Goal: Find specific page/section: Find specific page/section

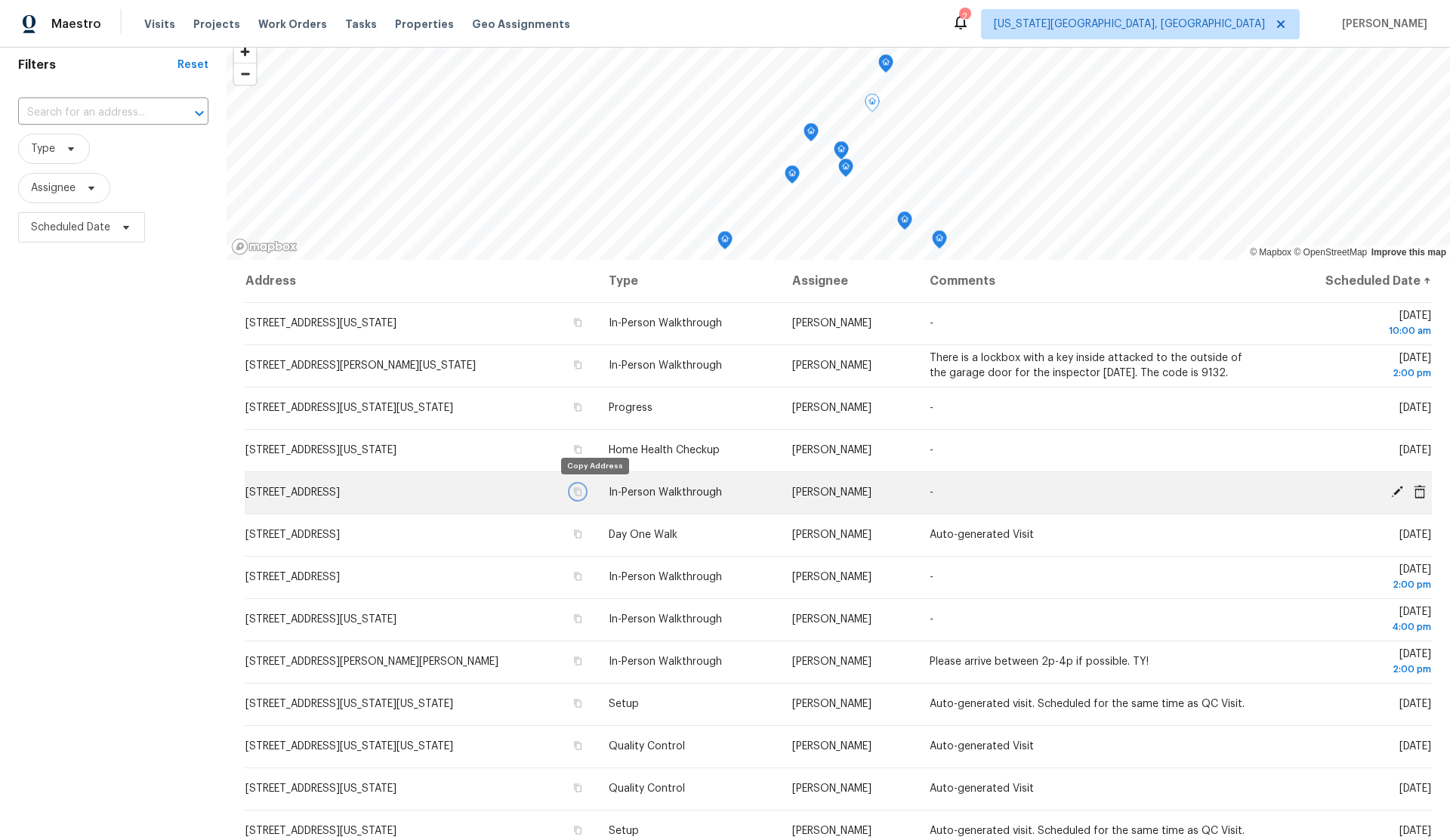
click at [583, 491] on icon "button" at bounding box center [578, 492] width 9 height 9
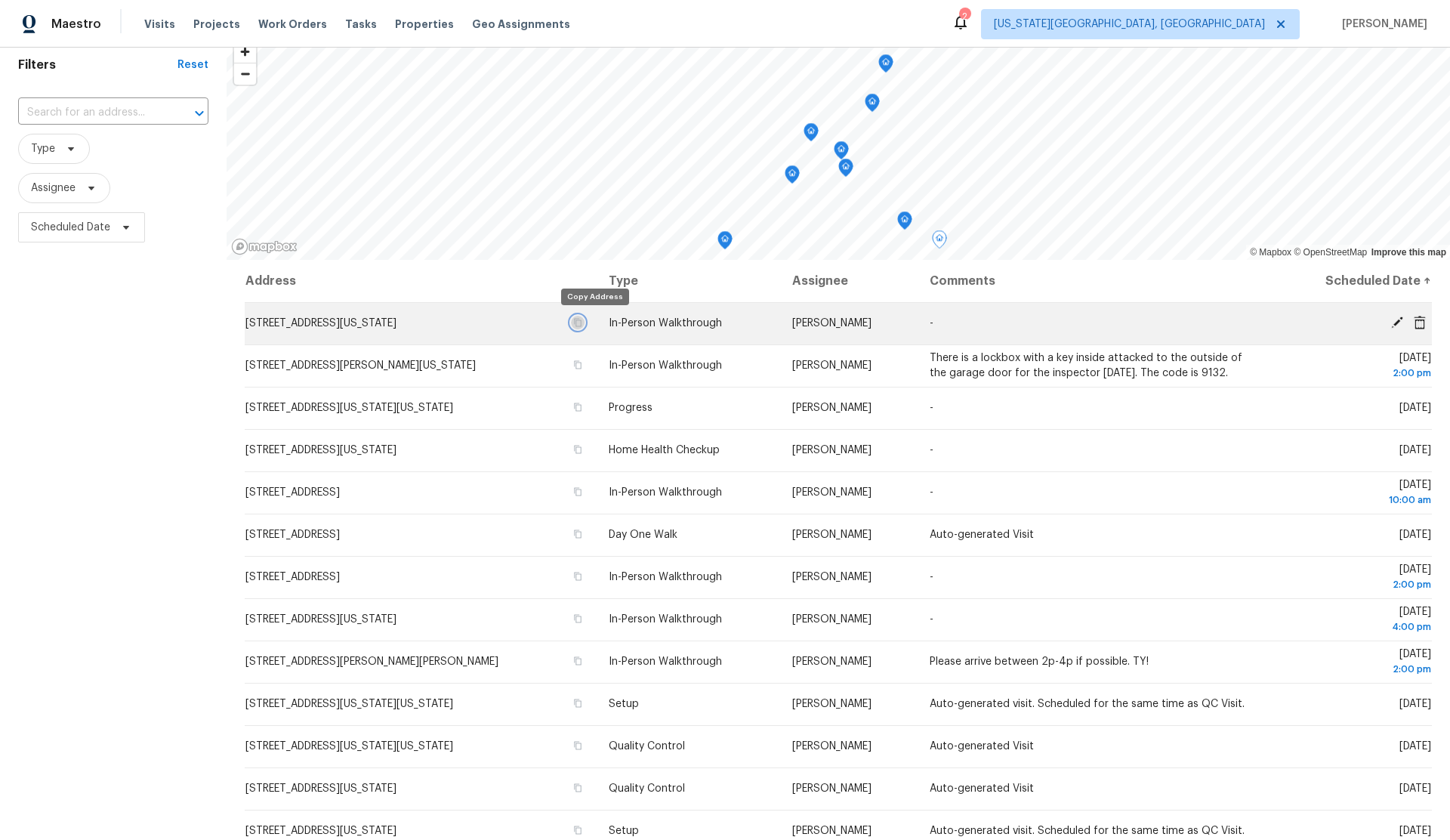
click at [583, 321] on icon "button" at bounding box center [578, 322] width 9 height 9
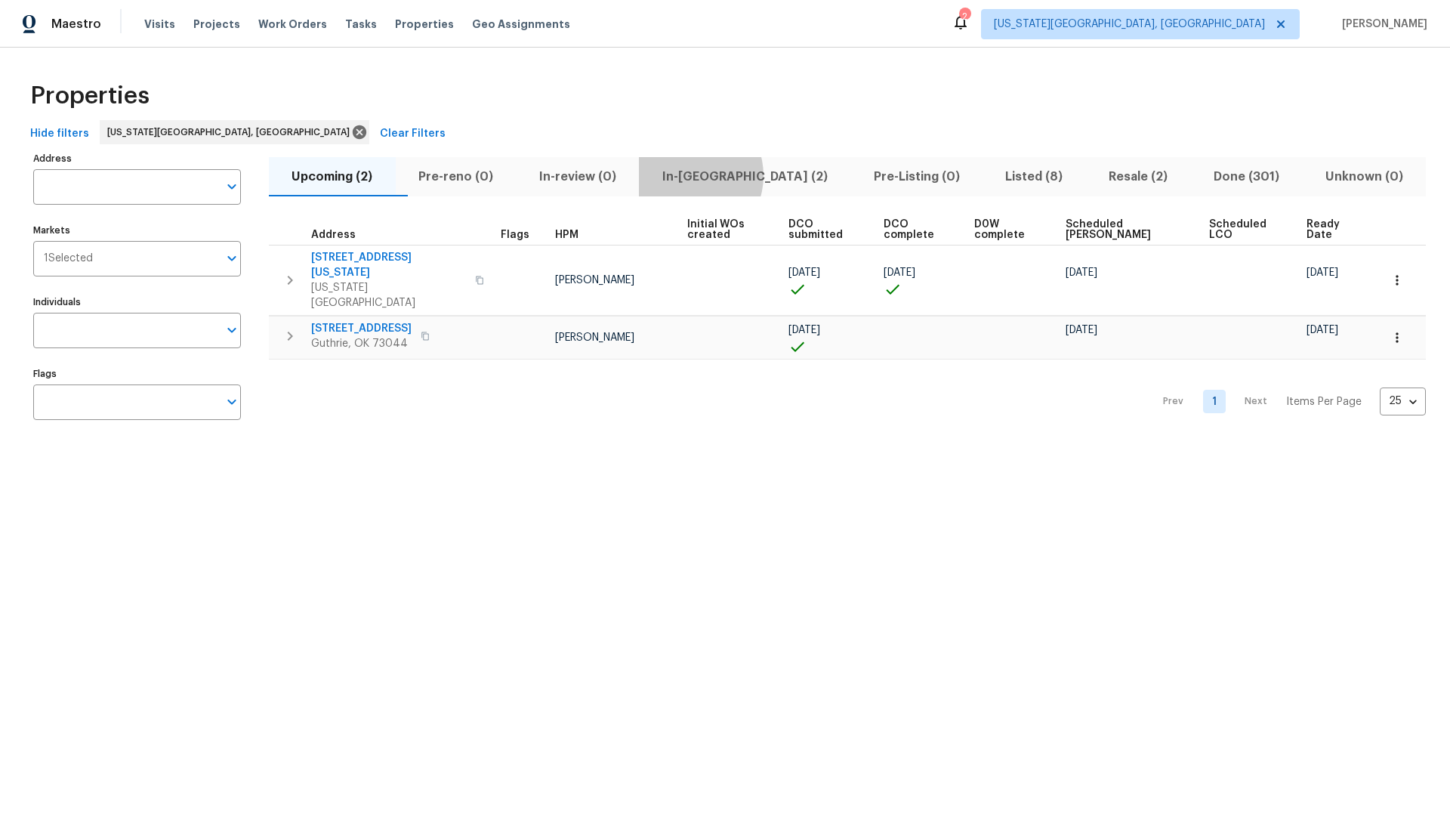
click at [719, 176] on span "In-reno (2)" at bounding box center [744, 176] width 193 height 21
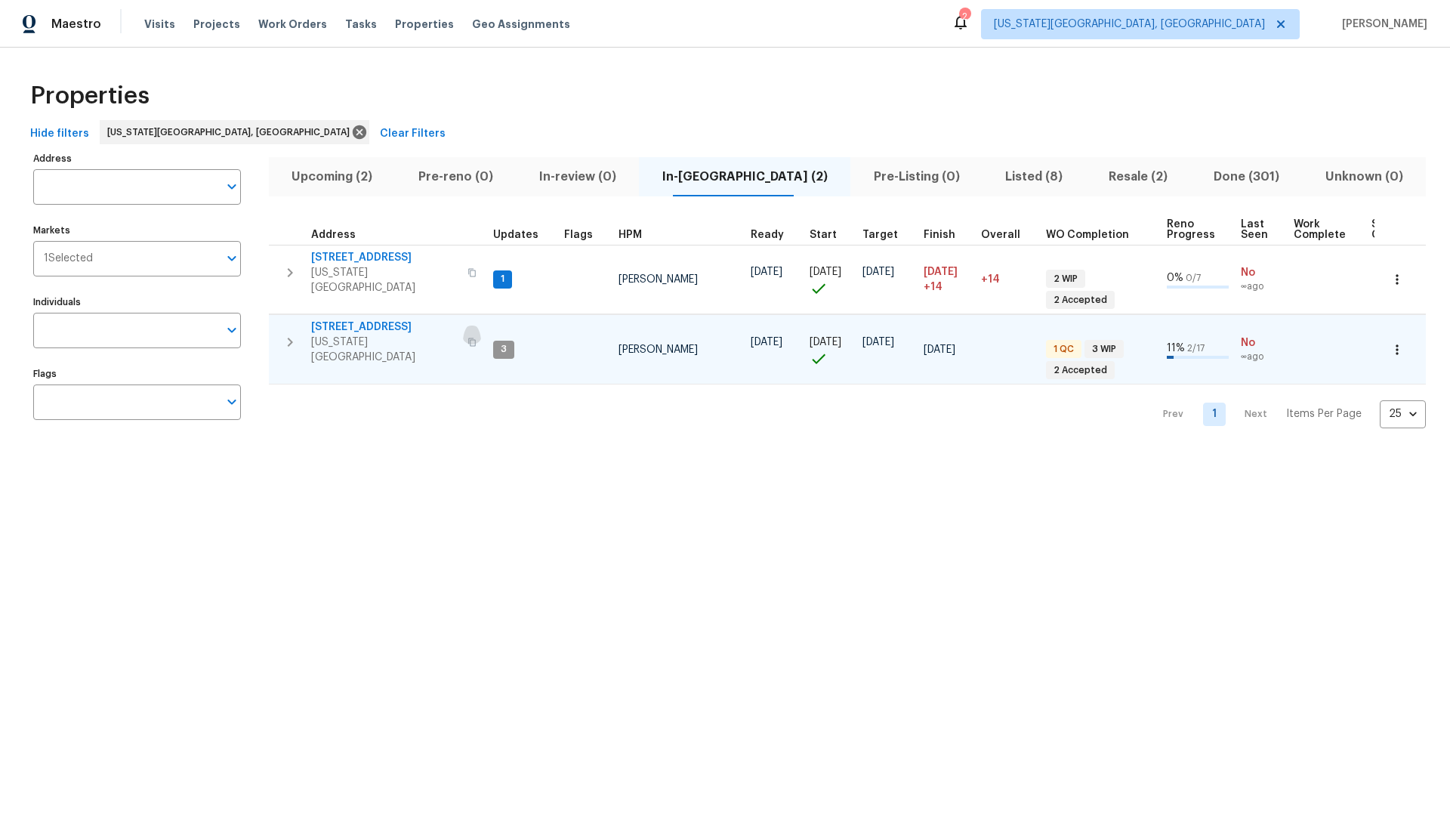
click at [468, 338] on icon "button" at bounding box center [472, 342] width 9 height 9
